Goal: Find specific page/section: Find specific page/section

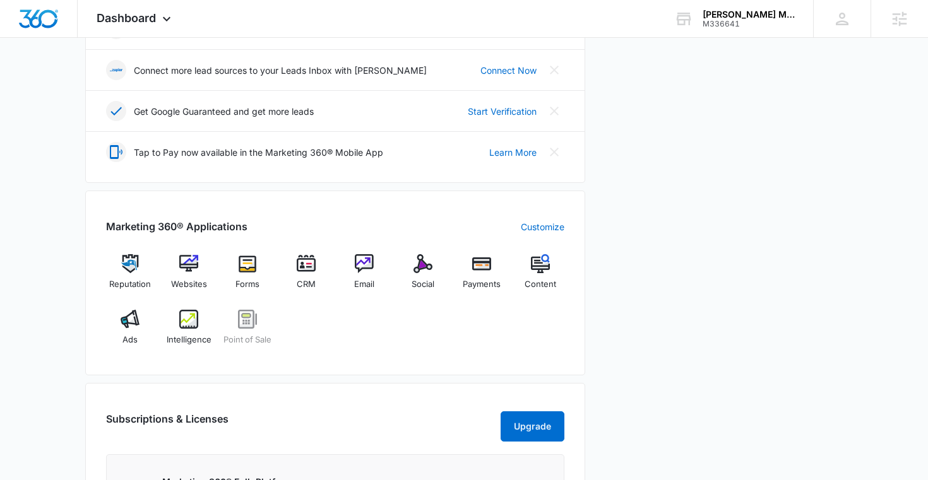
scroll to position [369, 0]
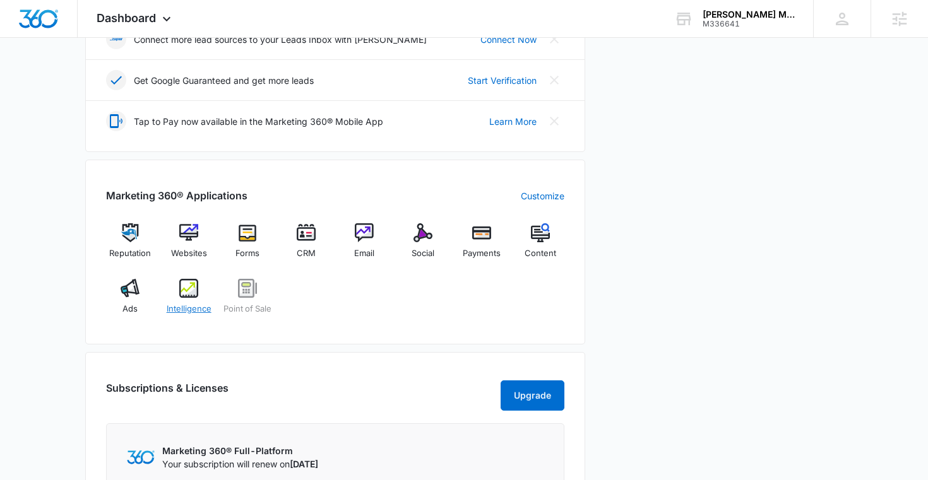
click at [194, 309] on span "Intelligence" at bounding box center [189, 309] width 45 height 13
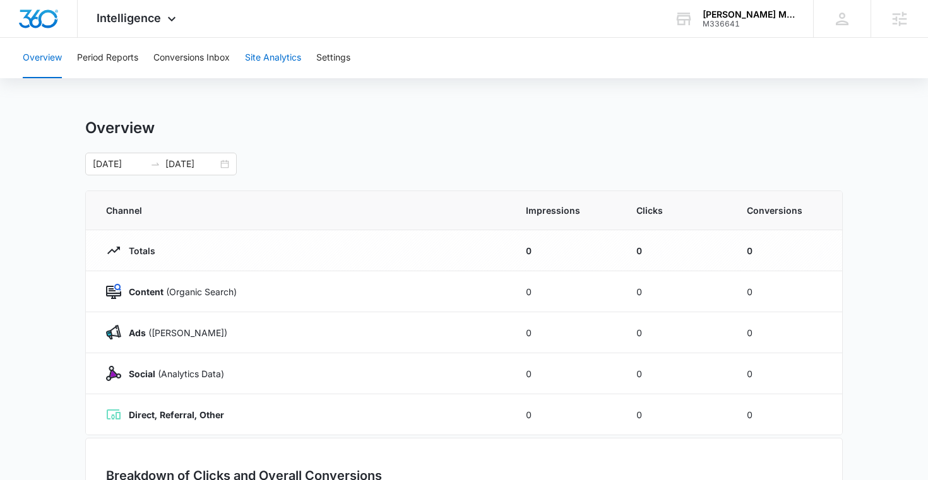
click at [268, 53] on button "Site Analytics" at bounding box center [273, 58] width 56 height 40
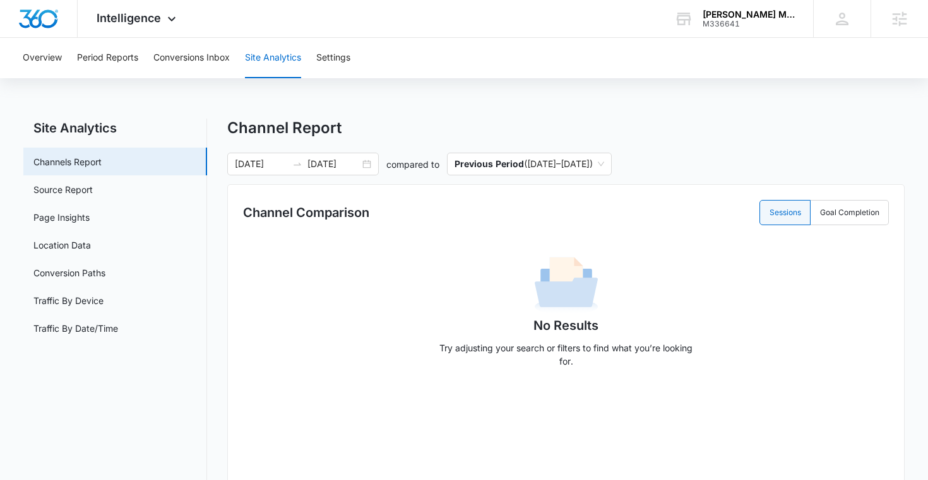
click at [373, 51] on div "Overview Period Reports Conversions Inbox Site Analytics Settings" at bounding box center [464, 58] width 898 height 40
click at [332, 58] on button "Settings" at bounding box center [333, 58] width 34 height 40
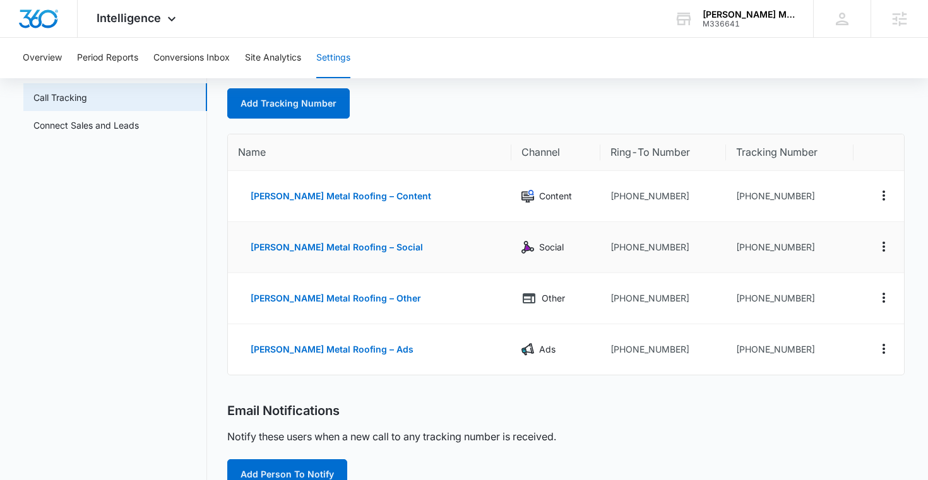
scroll to position [75, 0]
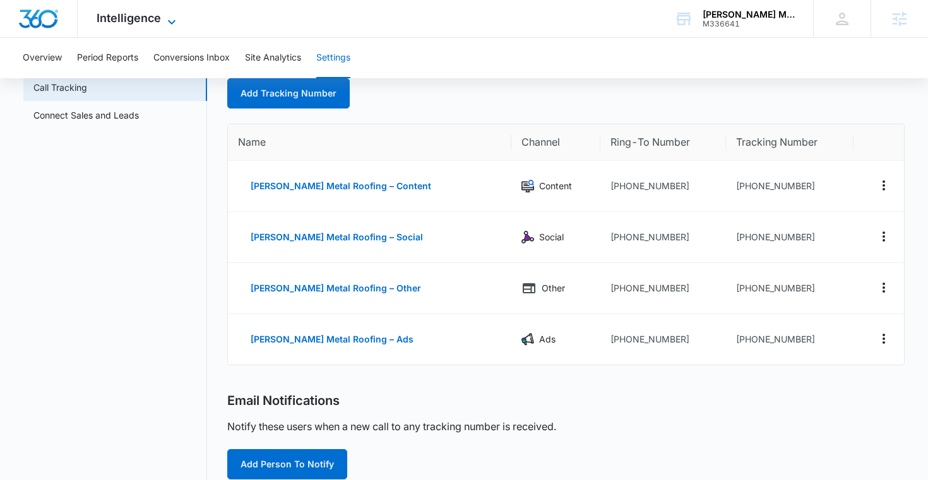
click at [103, 18] on span "Intelligence" at bounding box center [129, 17] width 64 height 13
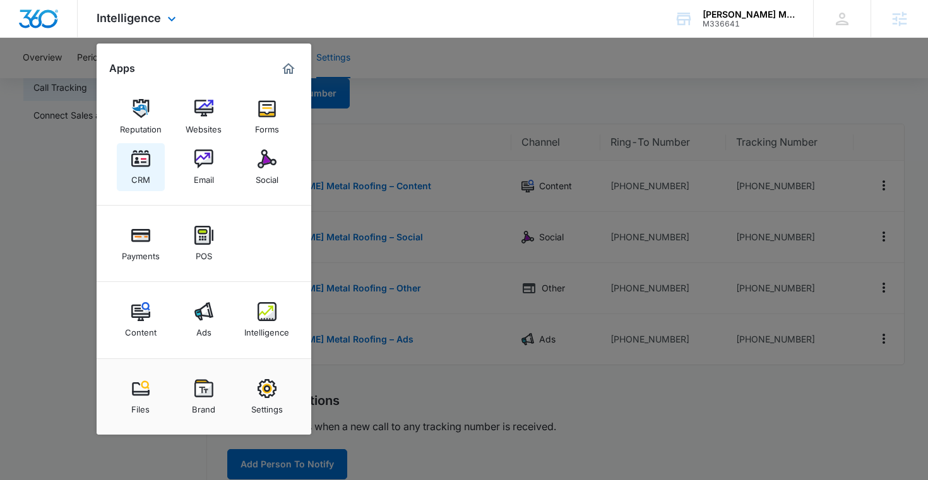
click at [146, 170] on div "CRM" at bounding box center [140, 177] width 19 height 16
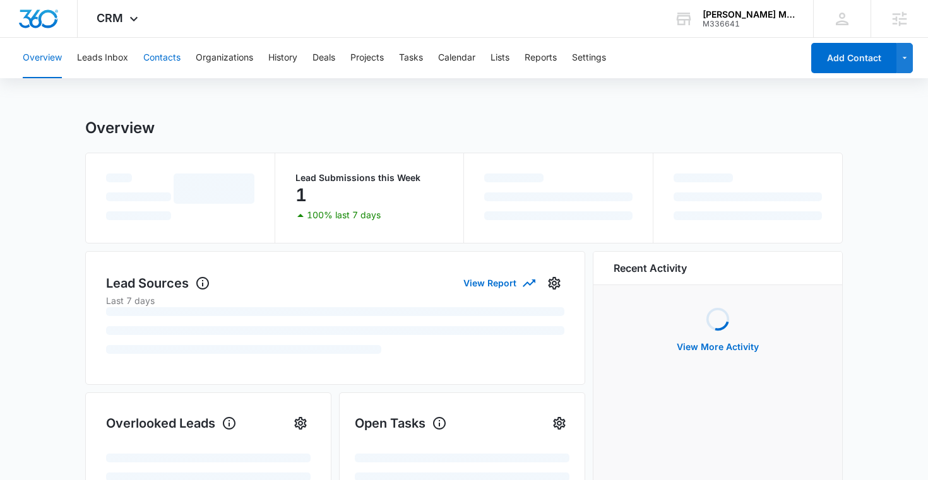
click at [171, 55] on button "Contacts" at bounding box center [161, 58] width 37 height 40
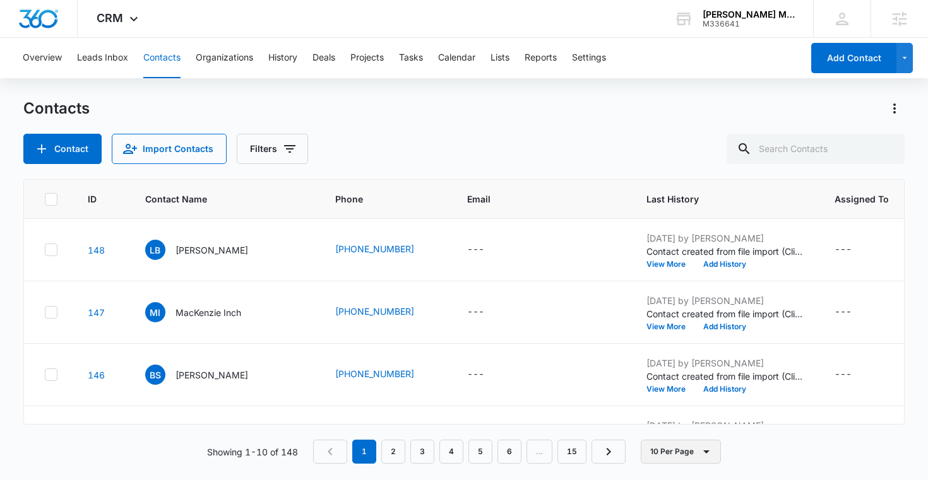
click at [668, 455] on button "10 Per Page" at bounding box center [681, 452] width 80 height 24
click at [664, 417] on div "50 Per Page" at bounding box center [683, 414] width 52 height 9
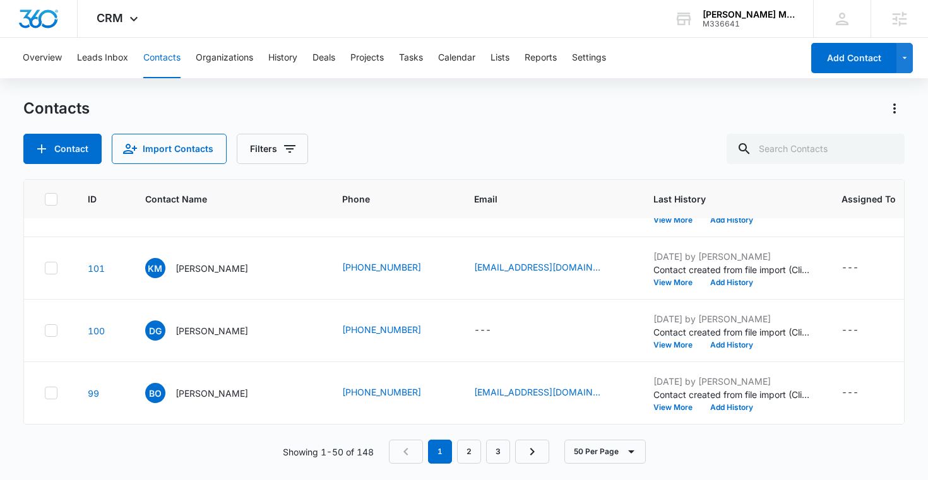
scroll to position [4298, 0]
click at [122, 16] on span "CRM" at bounding box center [110, 17] width 27 height 13
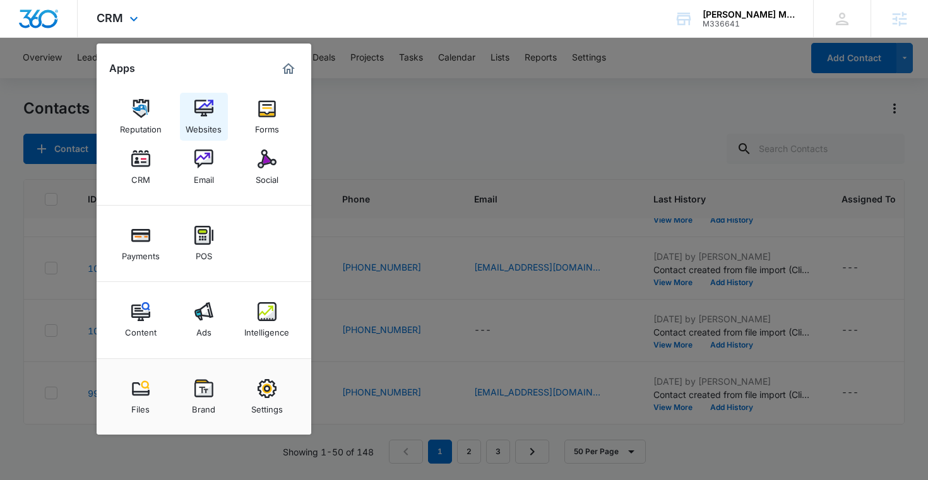
click at [198, 112] on img at bounding box center [203, 108] width 19 height 19
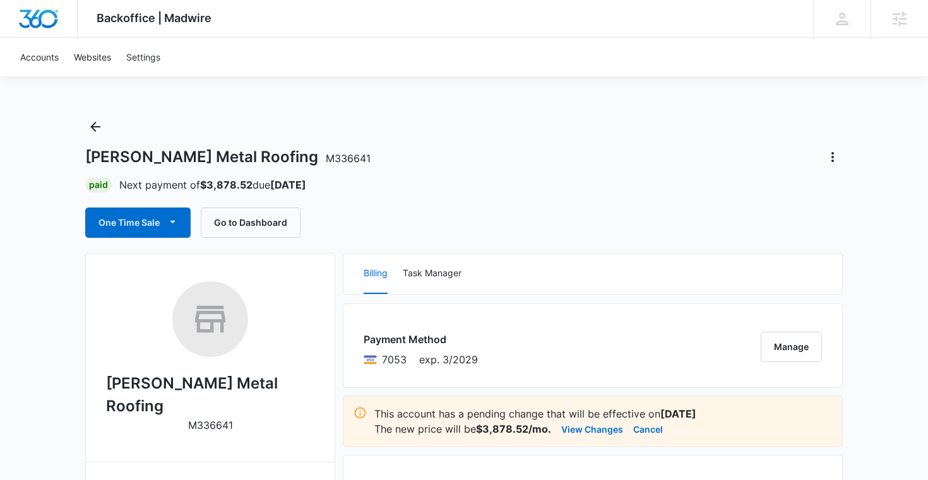
scroll to position [2, 0]
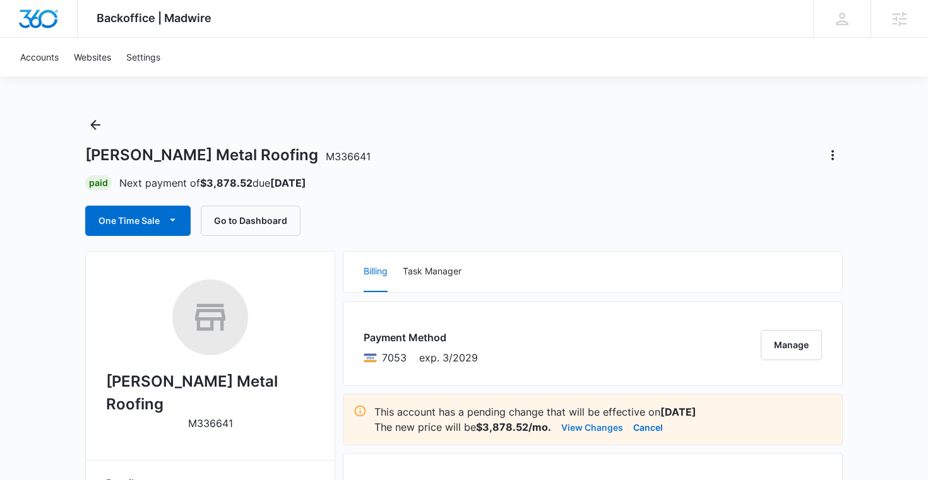
click at [606, 429] on button "View Changes" at bounding box center [592, 427] width 62 height 15
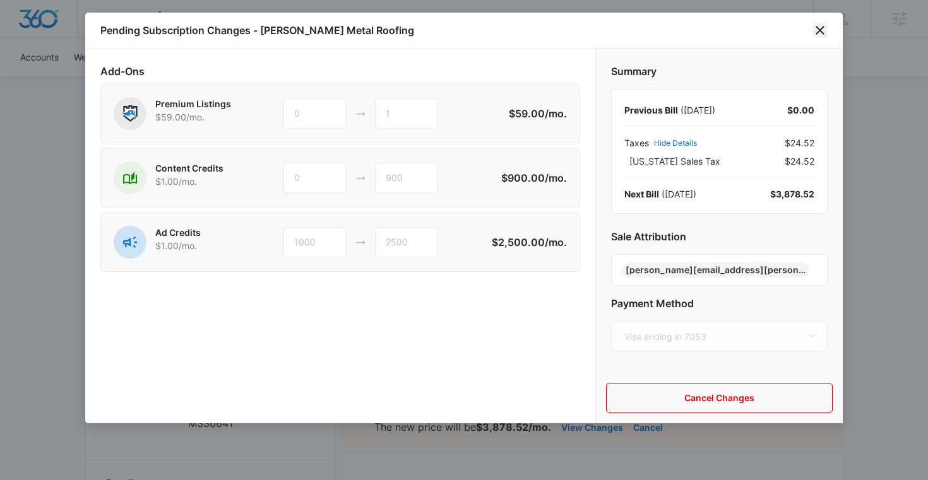
click at [823, 27] on icon "close" at bounding box center [820, 30] width 9 height 9
